Goal: Task Accomplishment & Management: Use online tool/utility

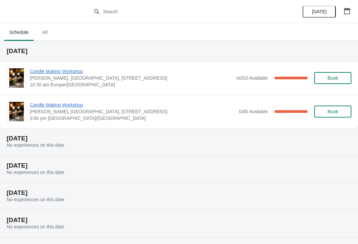
click at [62, 74] on span "Candle Making Workshop" at bounding box center [131, 71] width 203 height 7
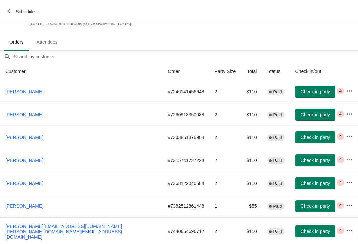
scroll to position [30, 0]
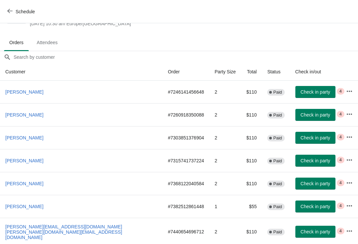
click at [51, 48] on span "Attendees" at bounding box center [48, 43] width 32 height 12
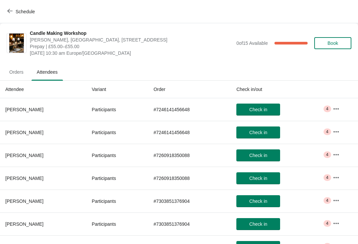
scroll to position [0, 0]
click at [19, 75] on span "Orders" at bounding box center [16, 72] width 25 height 12
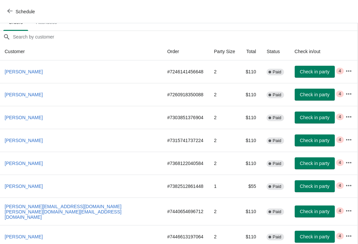
scroll to position [49, 0]
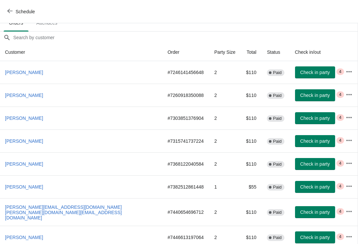
click at [48, 29] on span "Attendees" at bounding box center [47, 23] width 32 height 12
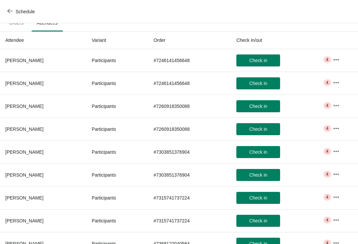
click at [336, 62] on icon "button" at bounding box center [336, 59] width 7 height 7
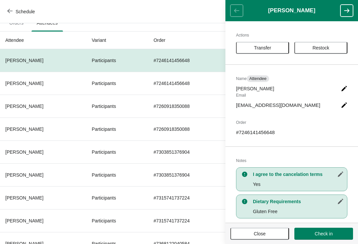
click at [350, 12] on icon "button" at bounding box center [347, 10] width 7 height 7
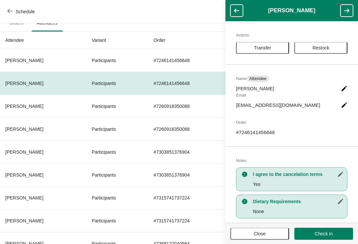
click at [348, 12] on icon "button" at bounding box center [347, 11] width 5 height 4
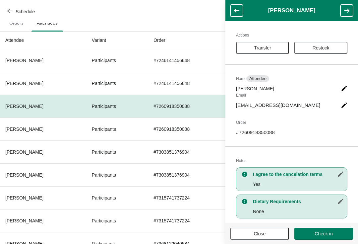
click at [349, 12] on icon "button" at bounding box center [347, 10] width 7 height 7
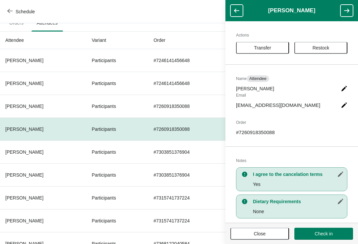
click at [348, 12] on icon "button" at bounding box center [347, 11] width 5 height 4
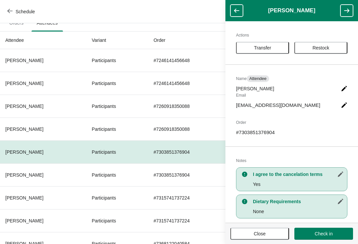
click at [348, 13] on icon "button" at bounding box center [347, 10] width 7 height 7
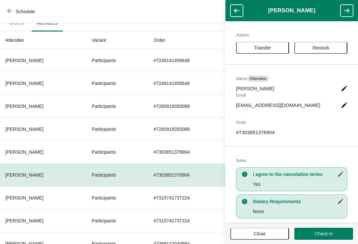
click at [348, 13] on icon "button" at bounding box center [347, 10] width 7 height 7
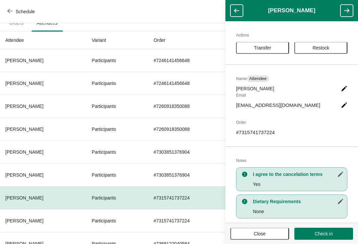
click at [348, 13] on icon "button" at bounding box center [347, 10] width 7 height 7
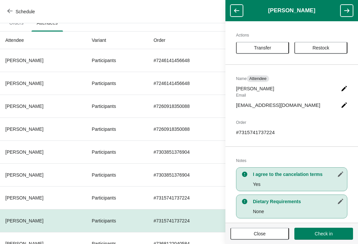
click at [348, 13] on icon "button" at bounding box center [347, 10] width 7 height 7
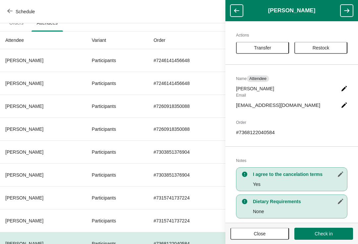
click at [348, 14] on icon "button" at bounding box center [347, 10] width 7 height 7
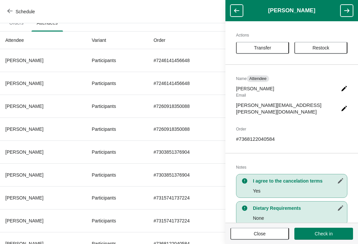
click at [349, 14] on icon "button" at bounding box center [347, 10] width 7 height 7
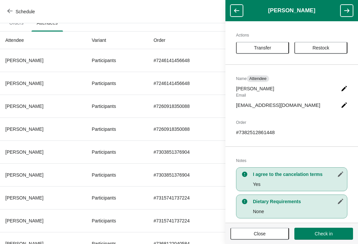
click at [349, 13] on icon "button" at bounding box center [347, 10] width 7 height 7
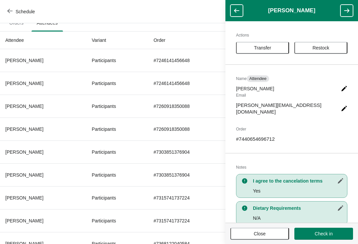
click at [348, 14] on icon "button" at bounding box center [347, 10] width 7 height 7
click at [349, 14] on button "button" at bounding box center [347, 11] width 13 height 12
click at [350, 13] on icon "button" at bounding box center [347, 10] width 7 height 7
click at [350, 13] on header "[PERSON_NAME]" at bounding box center [292, 10] width 133 height 21
click at [354, 11] on header "[PERSON_NAME]" at bounding box center [292, 10] width 133 height 21
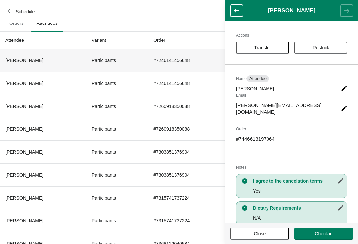
click at [29, 66] on th "[PERSON_NAME]" at bounding box center [43, 60] width 87 height 23
click at [164, 20] on div "Schedule" at bounding box center [179, 11] width 358 height 23
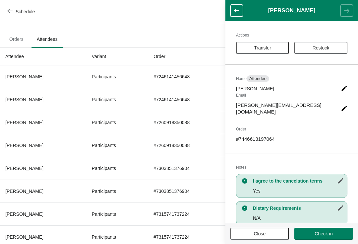
scroll to position [25, 0]
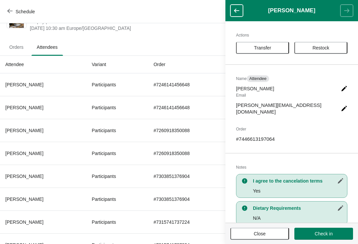
click at [17, 51] on span "Orders" at bounding box center [16, 47] width 25 height 12
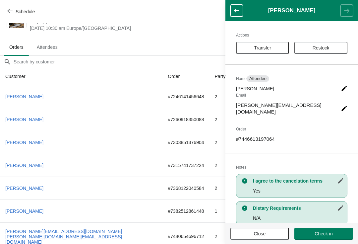
click at [243, 4] on header "[PERSON_NAME]" at bounding box center [292, 10] width 133 height 21
click at [265, 239] on button "Close" at bounding box center [260, 234] width 59 height 12
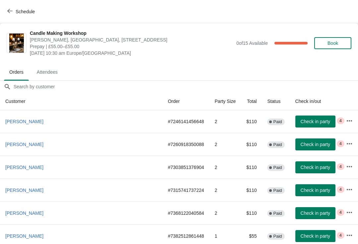
scroll to position [0, 0]
click at [81, 121] on th "[PERSON_NAME]" at bounding box center [81, 121] width 163 height 23
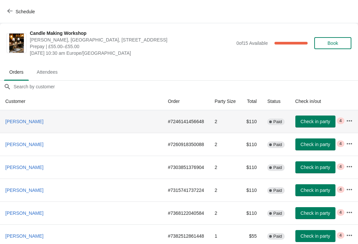
click at [64, 115] on th "[PERSON_NAME]" at bounding box center [81, 121] width 163 height 23
click at [106, 127] on th "[PERSON_NAME]" at bounding box center [81, 121] width 163 height 23
click at [81, 123] on th "[PERSON_NAME]" at bounding box center [81, 121] width 163 height 23
click at [80, 121] on th "[PERSON_NAME]" at bounding box center [81, 121] width 163 height 23
click at [308, 121] on span "Check in party" at bounding box center [316, 121] width 30 height 5
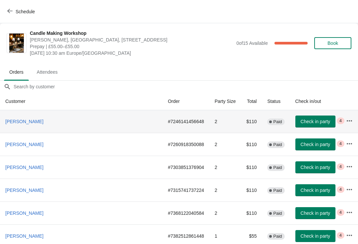
click at [313, 122] on span "Check in party" at bounding box center [316, 121] width 30 height 5
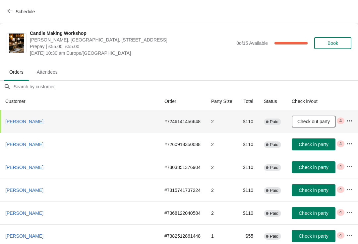
click at [350, 120] on icon "button" at bounding box center [349, 120] width 5 height 1
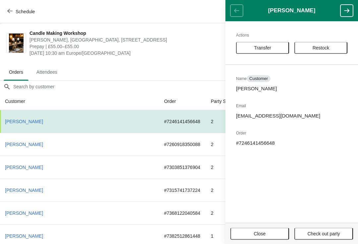
scroll to position [0, 0]
click at [269, 232] on span "Close" at bounding box center [260, 233] width 47 height 5
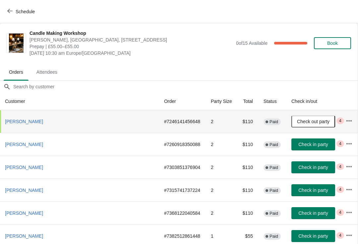
click at [109, 120] on th "[PERSON_NAME]" at bounding box center [79, 121] width 159 height 23
click at [96, 119] on th "[PERSON_NAME]" at bounding box center [79, 121] width 159 height 23
click at [95, 116] on th "[PERSON_NAME]" at bounding box center [79, 121] width 159 height 23
click at [107, 120] on th "[PERSON_NAME]" at bounding box center [79, 121] width 159 height 23
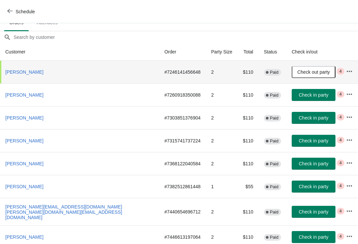
scroll to position [49, 0]
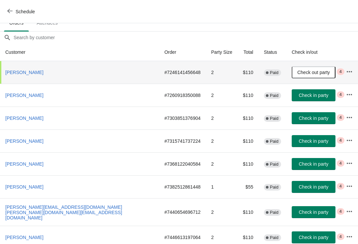
click at [309, 237] on button "Check in party" at bounding box center [314, 237] width 44 height 12
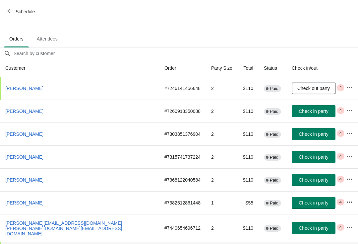
scroll to position [33, 0]
click at [306, 111] on span "Check in party" at bounding box center [314, 111] width 30 height 5
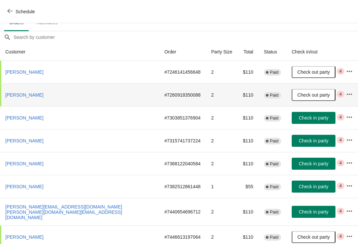
scroll to position [49, 0]
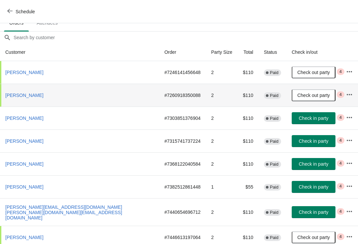
click at [71, 118] on th "[PERSON_NAME]" at bounding box center [79, 118] width 159 height 23
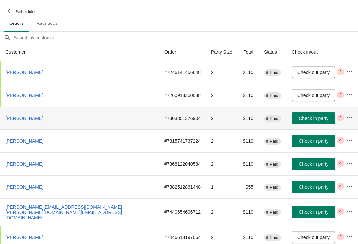
click at [95, 116] on th "[PERSON_NAME]" at bounding box center [79, 118] width 159 height 23
click at [63, 112] on th "[PERSON_NAME]" at bounding box center [79, 118] width 159 height 23
click at [307, 119] on span "Check in party" at bounding box center [314, 118] width 30 height 5
click at [308, 117] on span "Check in party" at bounding box center [314, 118] width 30 height 5
click at [73, 139] on th "[PERSON_NAME]" at bounding box center [79, 140] width 159 height 23
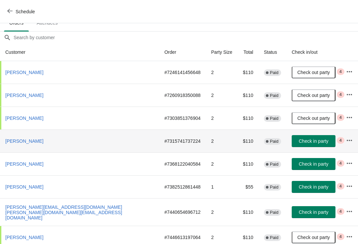
click at [65, 145] on th "[PERSON_NAME]" at bounding box center [79, 140] width 159 height 23
click at [74, 145] on th "[PERSON_NAME]" at bounding box center [79, 140] width 159 height 23
click at [71, 144] on th "[PERSON_NAME]" at bounding box center [79, 140] width 159 height 23
click at [308, 139] on span "Check in party" at bounding box center [314, 140] width 30 height 5
click at [82, 164] on th "[PERSON_NAME]" at bounding box center [79, 163] width 159 height 23
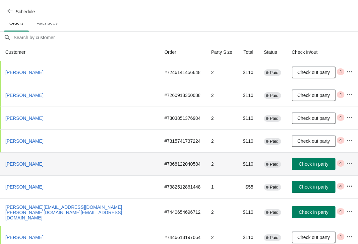
click at [63, 164] on th "[PERSON_NAME]" at bounding box center [79, 163] width 159 height 23
click at [303, 164] on span "Check in party" at bounding box center [314, 163] width 30 height 5
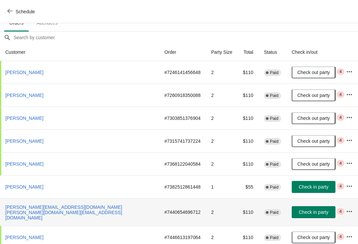
click at [135, 211] on th "[PERSON_NAME][EMAIL_ADDRESS][DOMAIN_NAME] [PERSON_NAME][DOMAIN_NAME][EMAIL_ADDR…" at bounding box center [79, 212] width 159 height 28
click at [307, 209] on span "Check in party" at bounding box center [314, 211] width 30 height 5
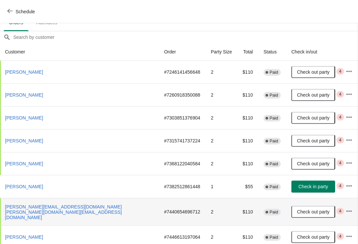
scroll to position [49, 0]
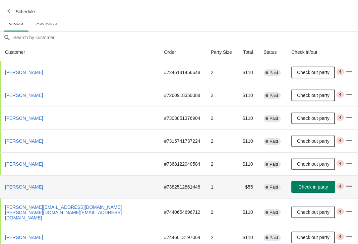
click at [89, 183] on th "[PERSON_NAME]" at bounding box center [79, 186] width 159 height 23
click at [85, 186] on th "[PERSON_NAME]" at bounding box center [79, 186] width 159 height 23
click at [87, 184] on th "[PERSON_NAME]" at bounding box center [79, 186] width 159 height 23
click at [47, 187] on th "[PERSON_NAME]" at bounding box center [79, 186] width 159 height 23
click at [56, 186] on th "[PERSON_NAME]" at bounding box center [79, 186] width 159 height 23
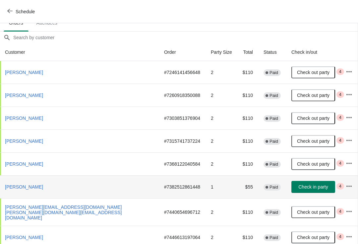
click at [62, 188] on th "[PERSON_NAME]" at bounding box center [79, 186] width 159 height 23
click at [159, 187] on td "# 7382512861448" at bounding box center [182, 186] width 47 height 23
click at [210, 189] on td "1" at bounding box center [222, 186] width 32 height 23
click at [60, 189] on th "[PERSON_NAME]" at bounding box center [79, 186] width 159 height 23
click at [309, 186] on span "Check in party" at bounding box center [314, 186] width 30 height 5
